Goal: Information Seeking & Learning: Learn about a topic

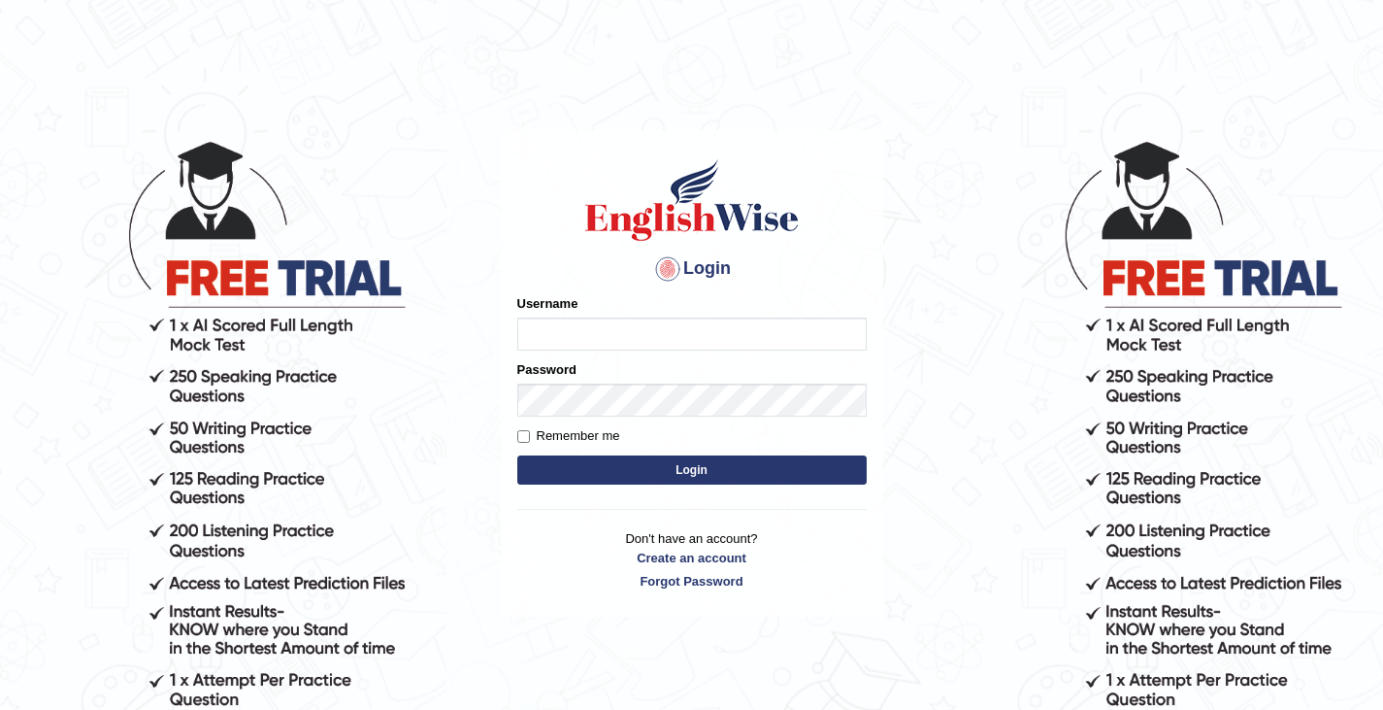
type input "0466609749"
drag, startPoint x: 0, startPoint y: 0, endPoint x: 592, endPoint y: 452, distance: 745.1
click at [592, 452] on form "Please fix the following errors: Username 0466609749 Password Remember me Login" at bounding box center [691, 391] width 349 height 195
click at [615, 473] on button "Login" at bounding box center [691, 469] width 349 height 29
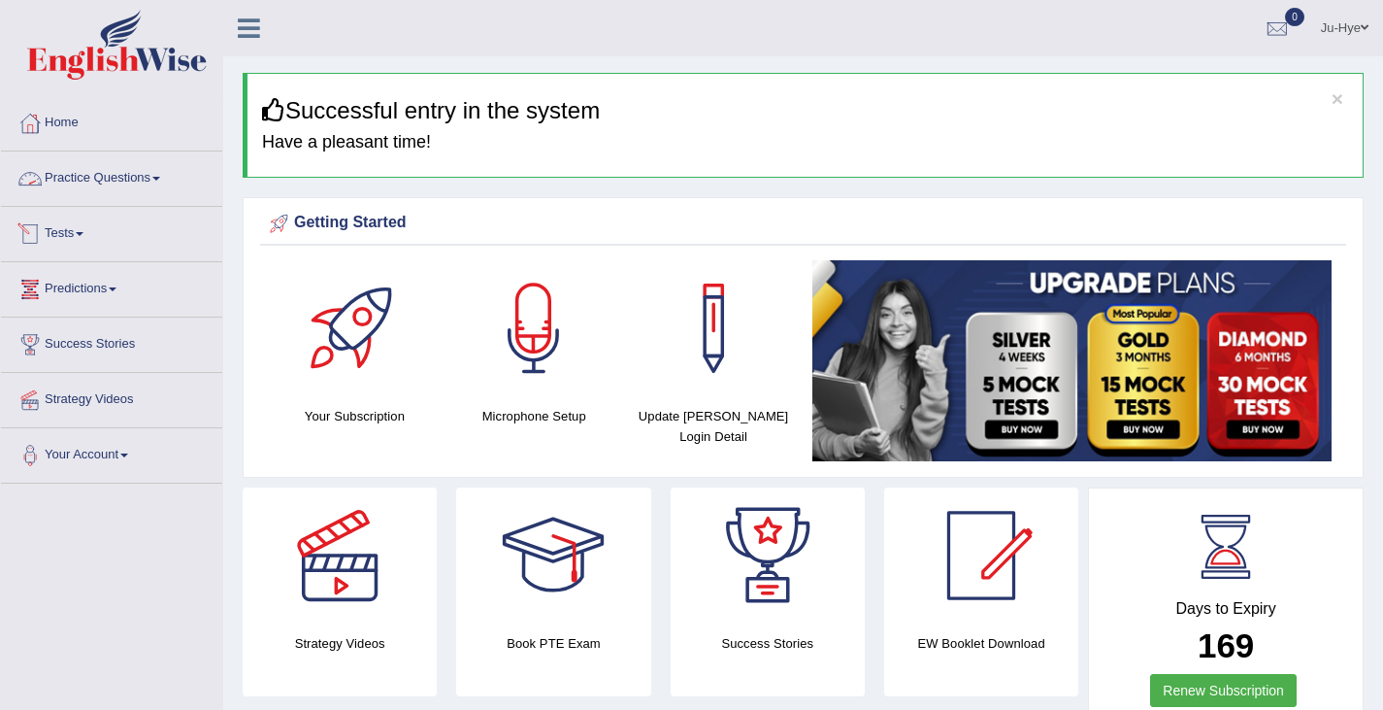
click at [151, 174] on link "Practice Questions" at bounding box center [111, 175] width 221 height 49
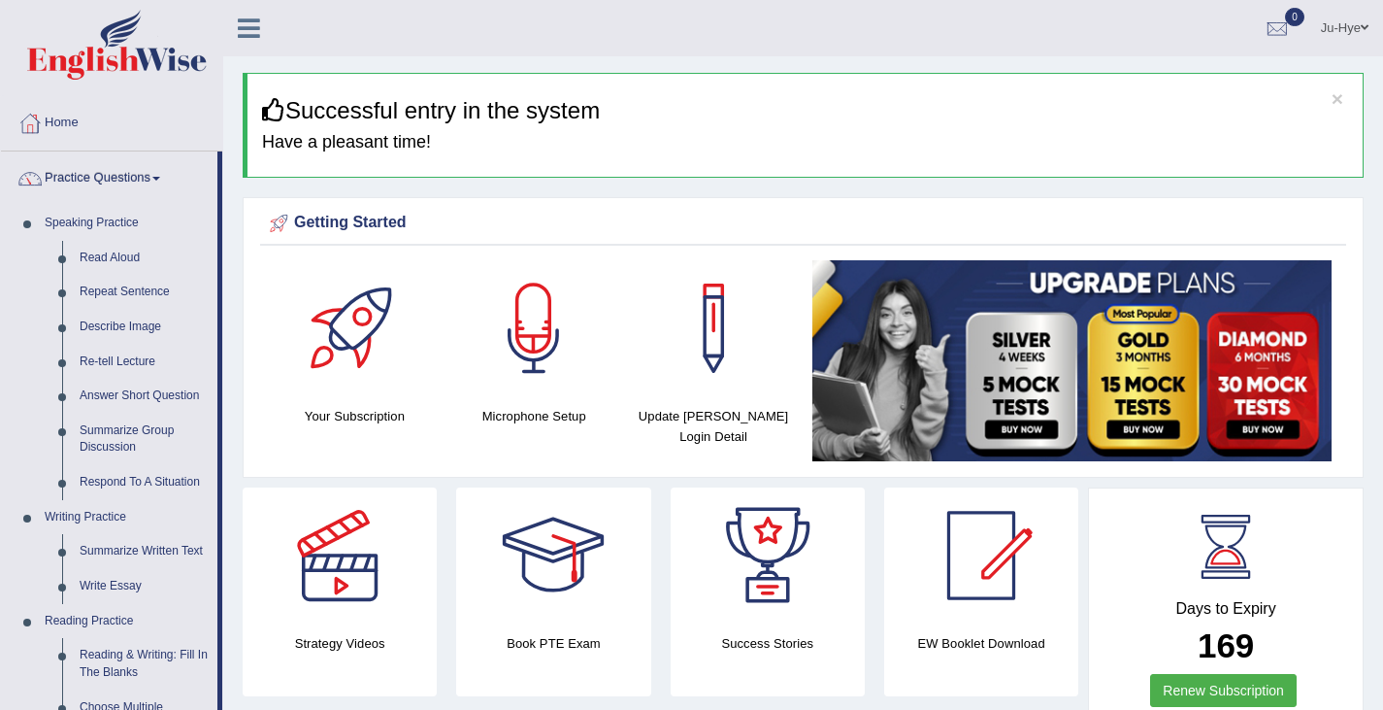
click at [246, 26] on icon at bounding box center [249, 28] width 22 height 25
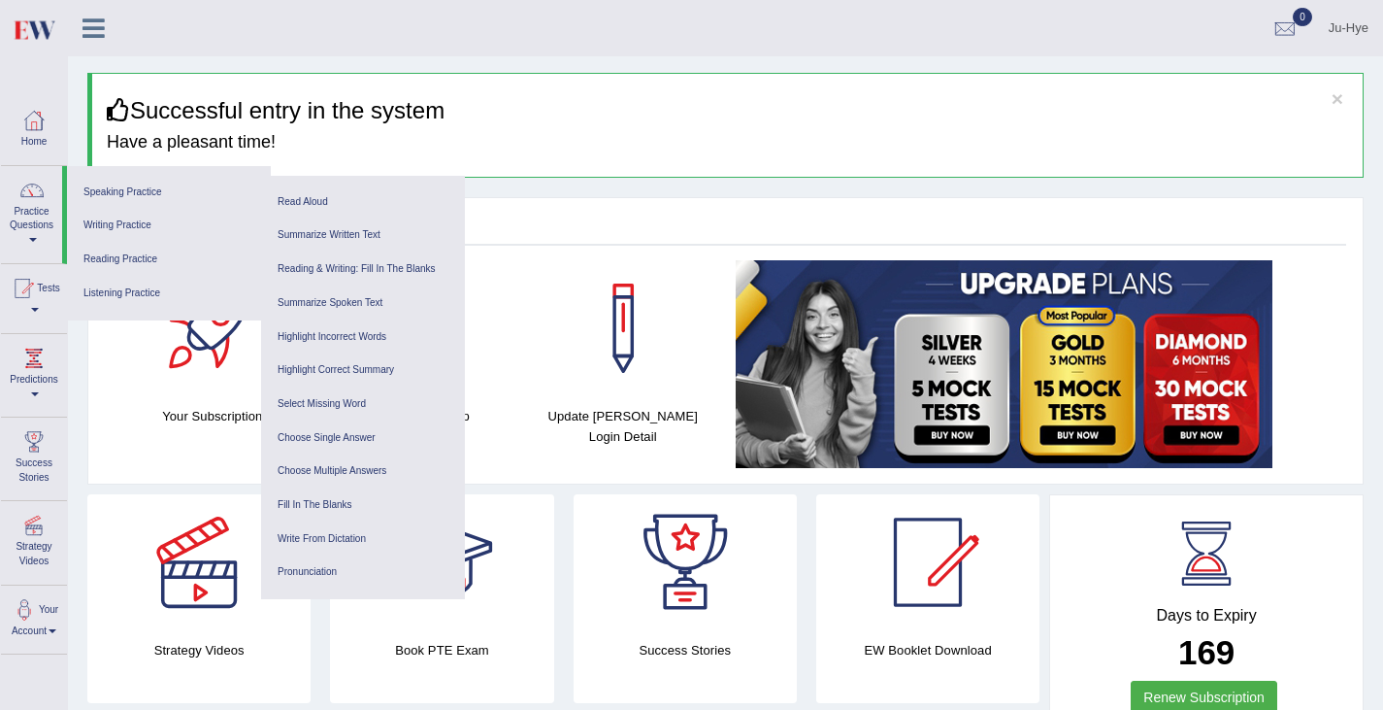
click at [95, 14] on link at bounding box center [93, 26] width 51 height 29
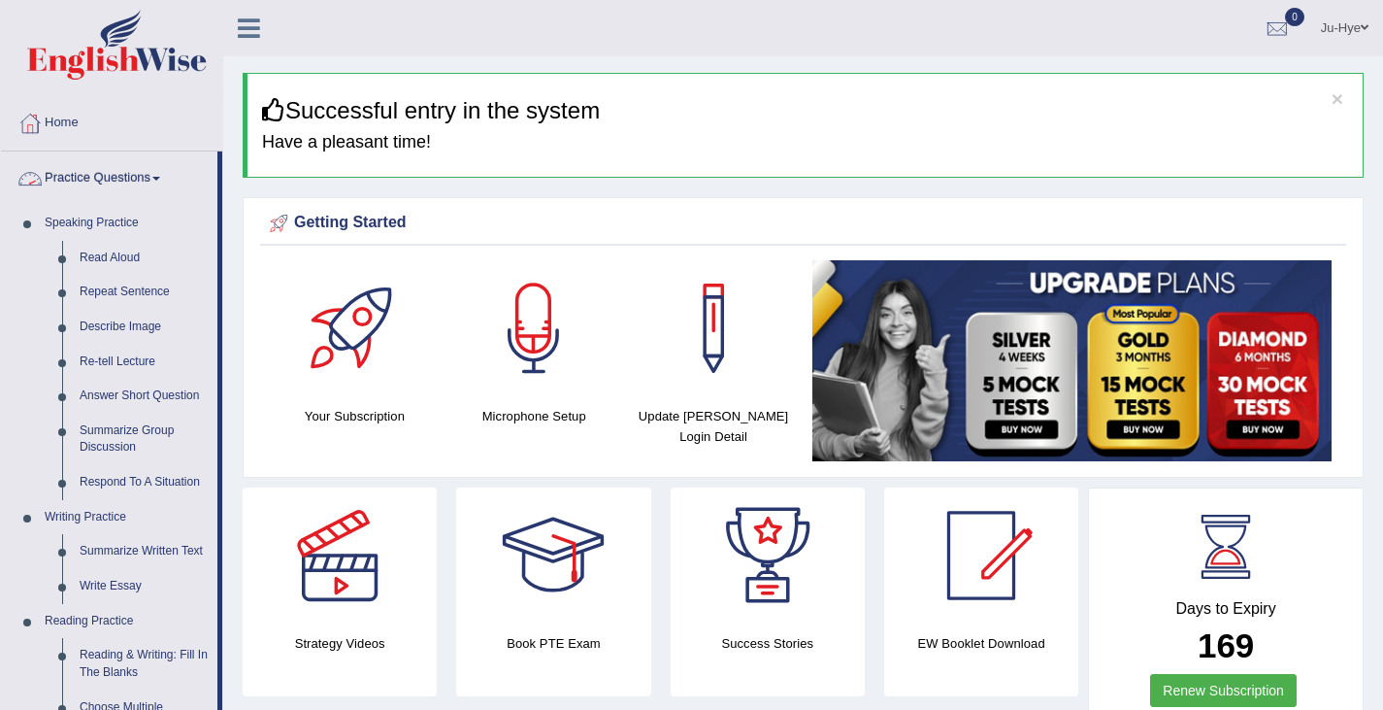
click at [153, 178] on link "Practice Questions" at bounding box center [109, 175] width 216 height 49
